Goal: Find specific page/section: Find specific page/section

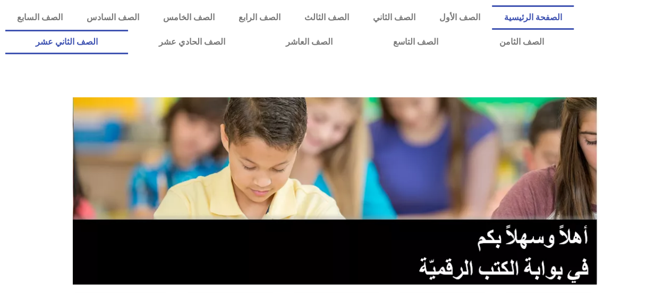
click at [95, 43] on link "الصف الثاني عشر" at bounding box center [66, 42] width 123 height 24
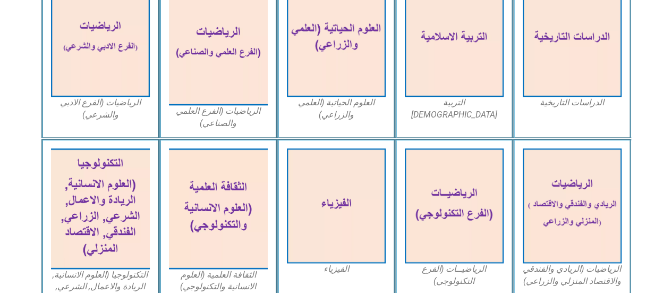
scroll to position [552, 0]
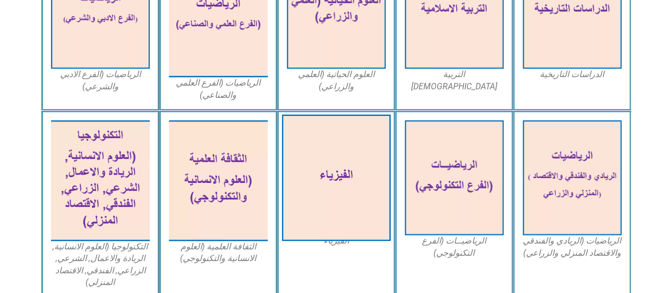
click at [347, 196] on img at bounding box center [336, 177] width 109 height 126
